Goal: Information Seeking & Learning: Learn about a topic

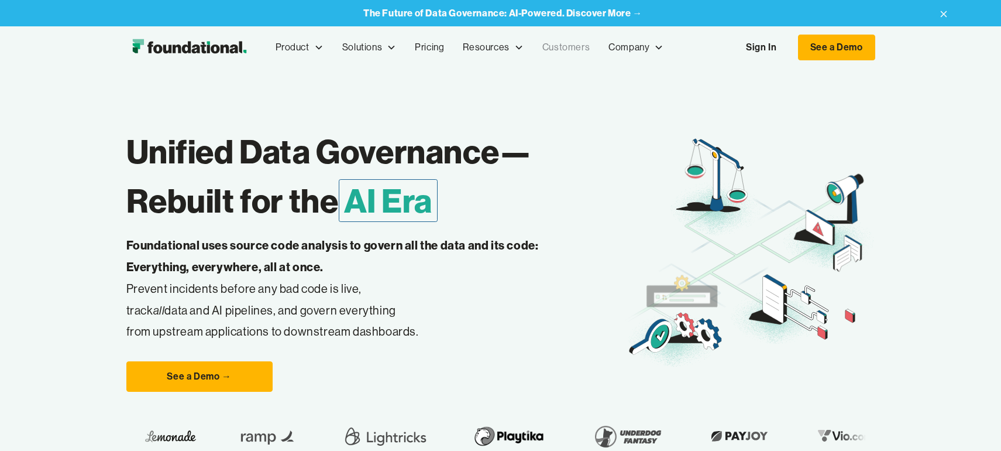
click at [568, 46] on link "Customers" at bounding box center [566, 47] width 66 height 39
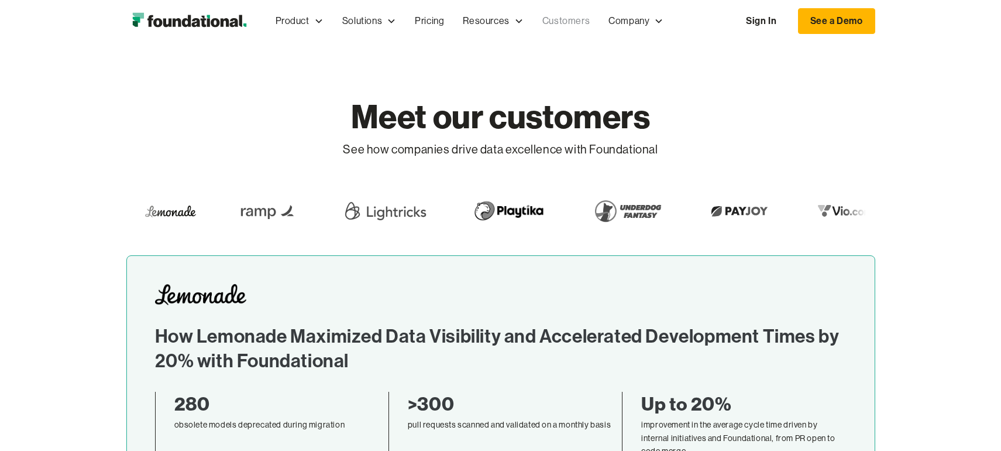
click at [437, 280] on link "How Lemonade Maximized Data Visibility and Accelerated Development Times by 20%…" at bounding box center [500, 387] width 749 height 264
